Goal: Task Accomplishment & Management: Manage account settings

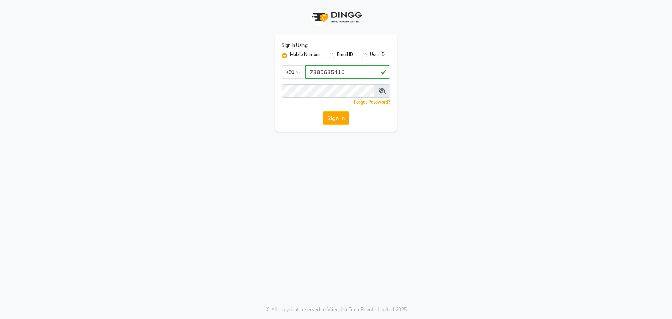
type input "7385635416"
click at [292, 98] on div "Sign In Using: Mobile Number Email ID User ID Country Code × +91 7385635416 Rem…" at bounding box center [336, 83] width 122 height 97
click at [332, 114] on button "Sign In" at bounding box center [336, 117] width 27 height 13
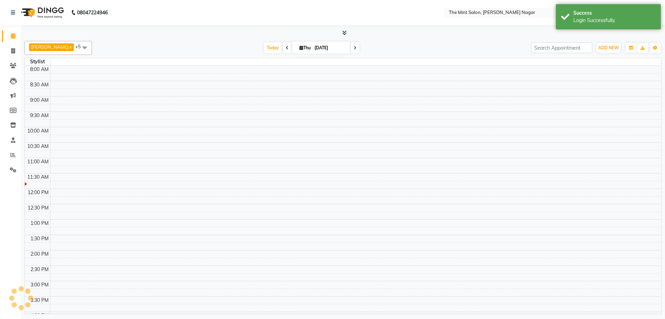
select select "en"
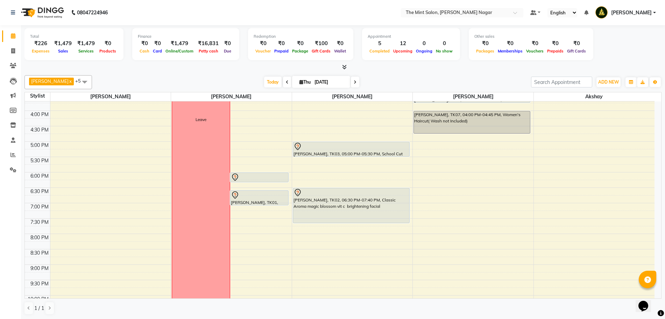
scroll to position [206, 0]
click at [12, 34] on icon at bounding box center [13, 35] width 5 height 5
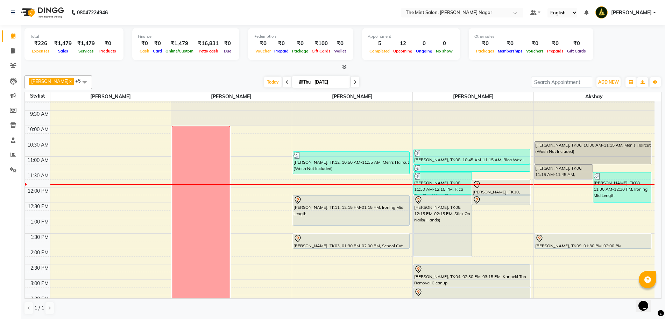
scroll to position [0, 0]
